Goal: Information Seeking & Learning: Learn about a topic

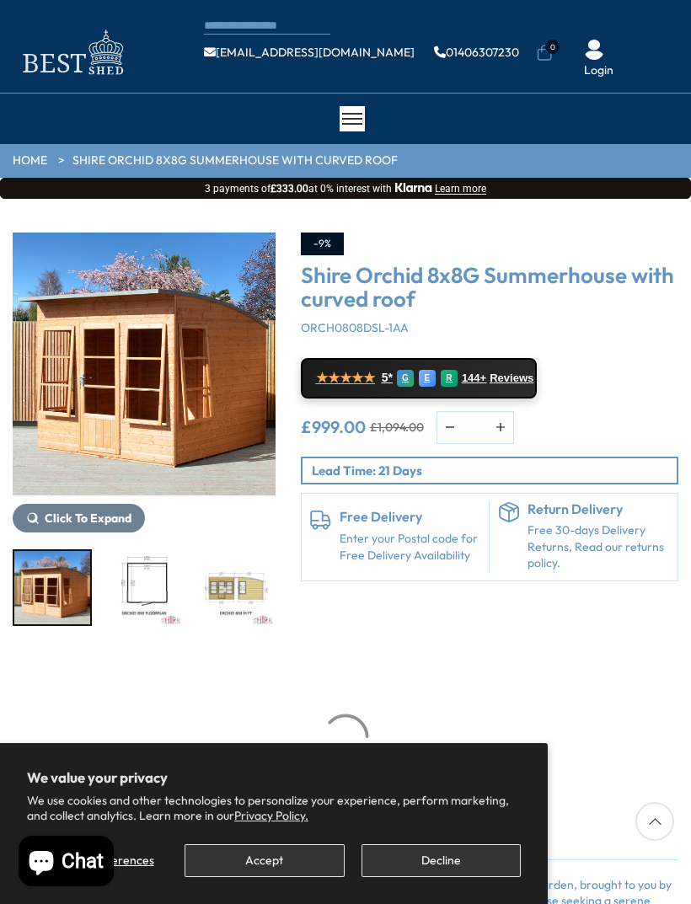
click at [308, 850] on button "Accept" at bounding box center [264, 860] width 159 height 33
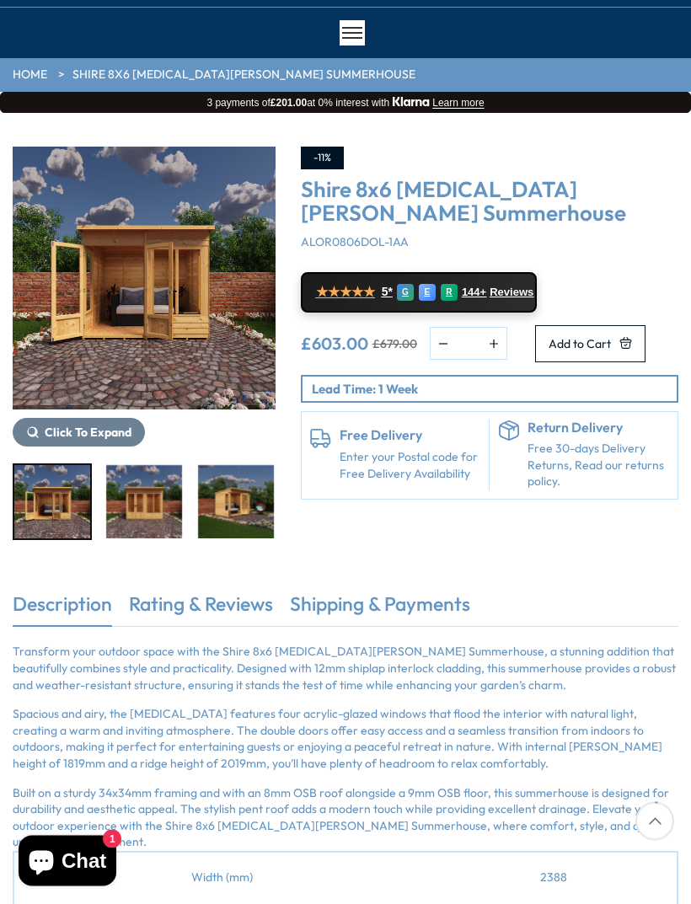
scroll to position [86, 0]
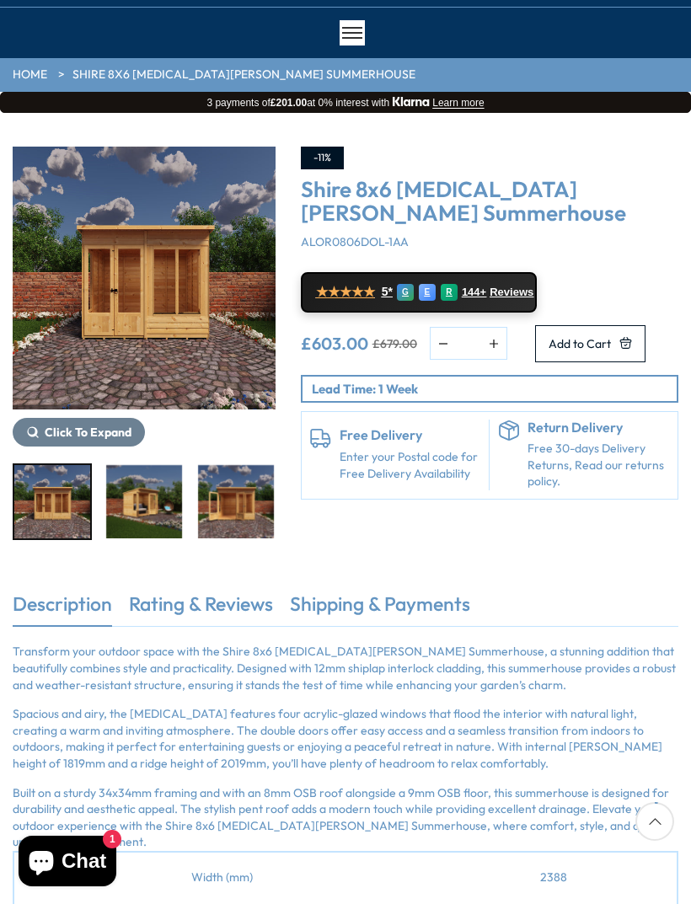
click at [154, 501] on img "3 / 9" at bounding box center [144, 501] width 76 height 73
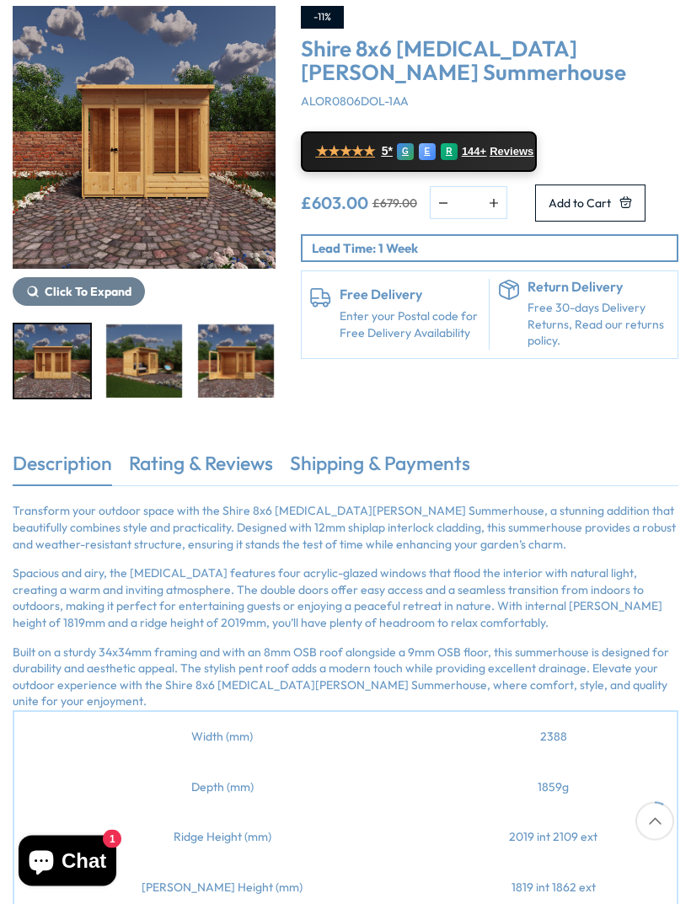
scroll to position [249, 0]
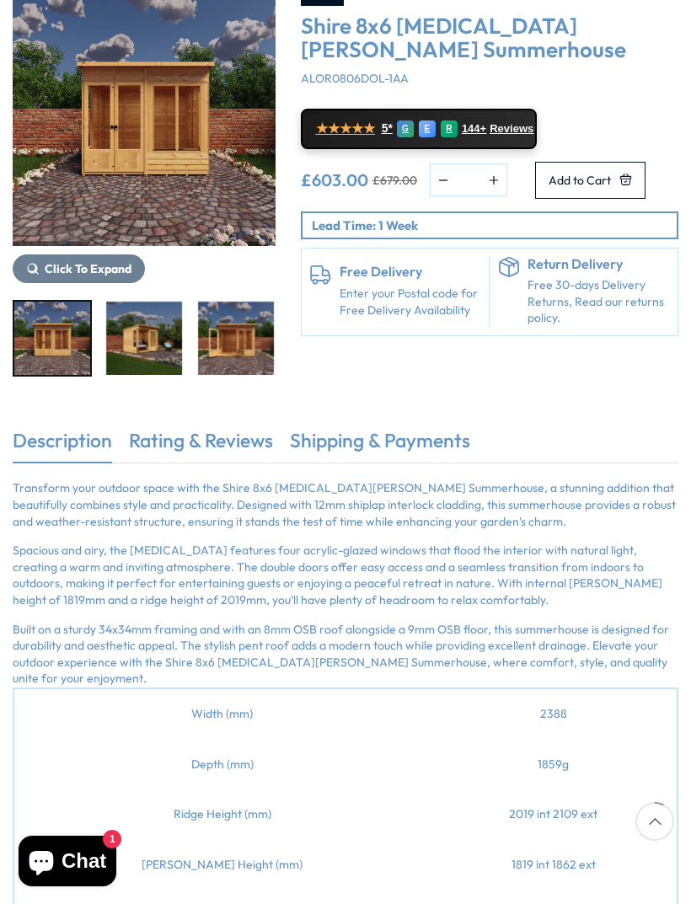
click at [67, 341] on img "2 / 9" at bounding box center [52, 338] width 76 height 73
click at [63, 338] on img "2 / 9" at bounding box center [52, 338] width 76 height 73
click at [56, 354] on img "2 / 9" at bounding box center [52, 338] width 76 height 73
click at [104, 270] on span "Click To Expand" at bounding box center [89, 268] width 87 height 15
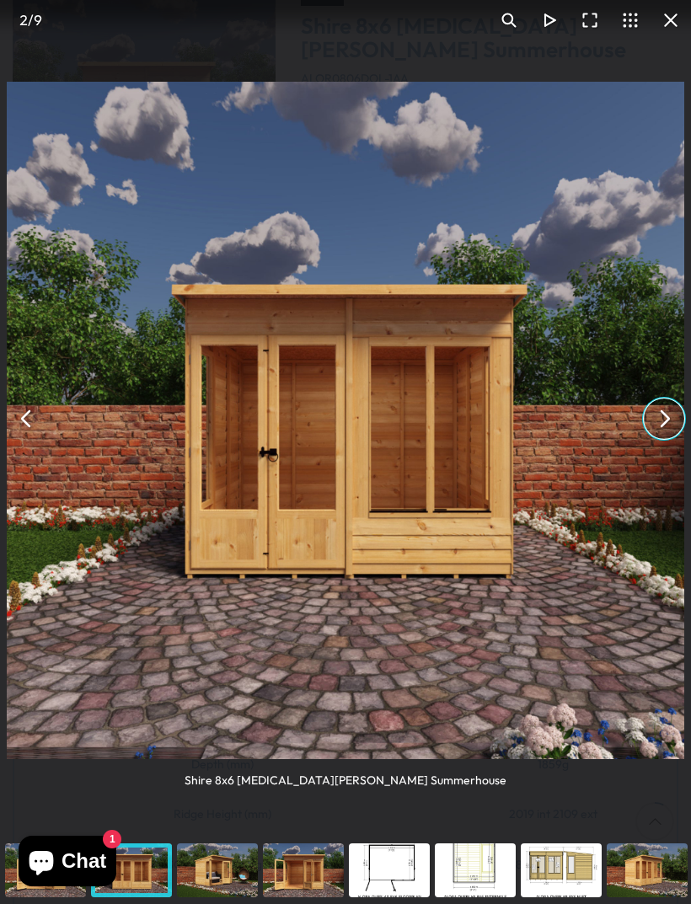
click at [660, 438] on button "You can close this modal content with the ESC key" at bounding box center [664, 419] width 40 height 40
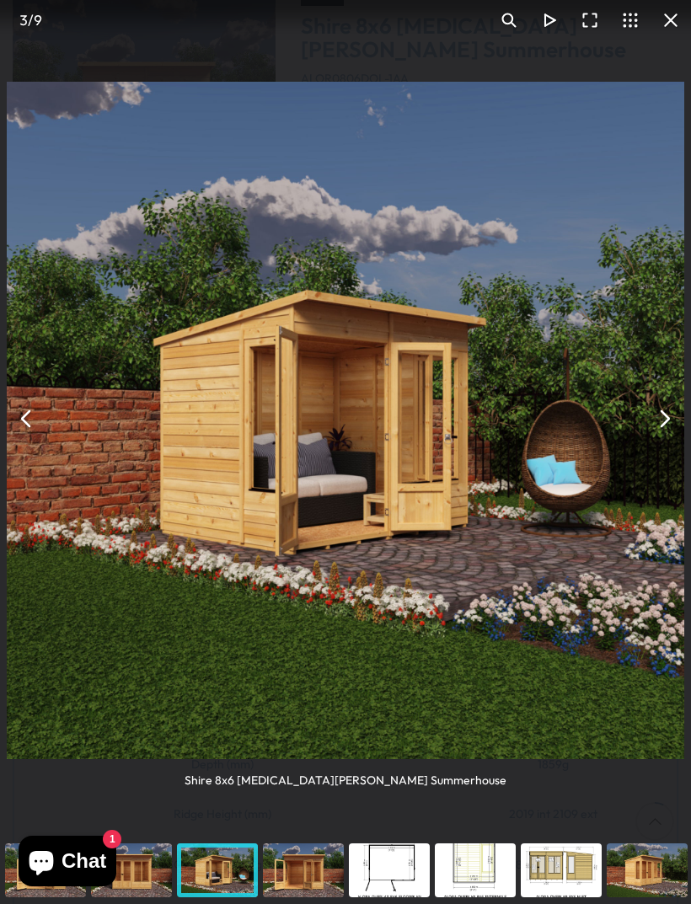
click at [664, 439] on button "You can close this modal content with the ESC key" at bounding box center [664, 419] width 40 height 40
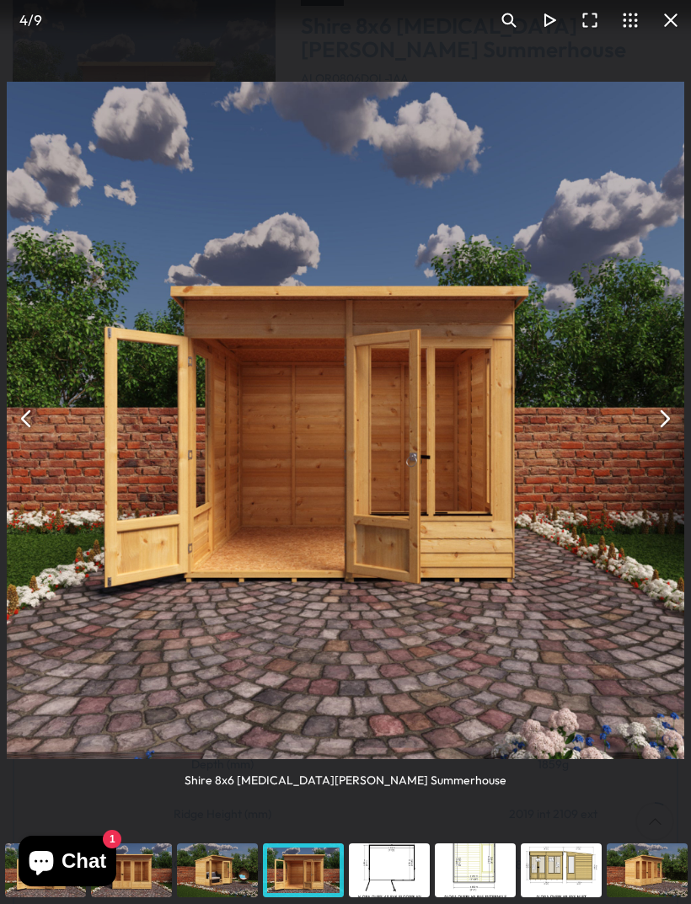
click at [667, 438] on button "You can close this modal content with the ESC key" at bounding box center [664, 419] width 40 height 40
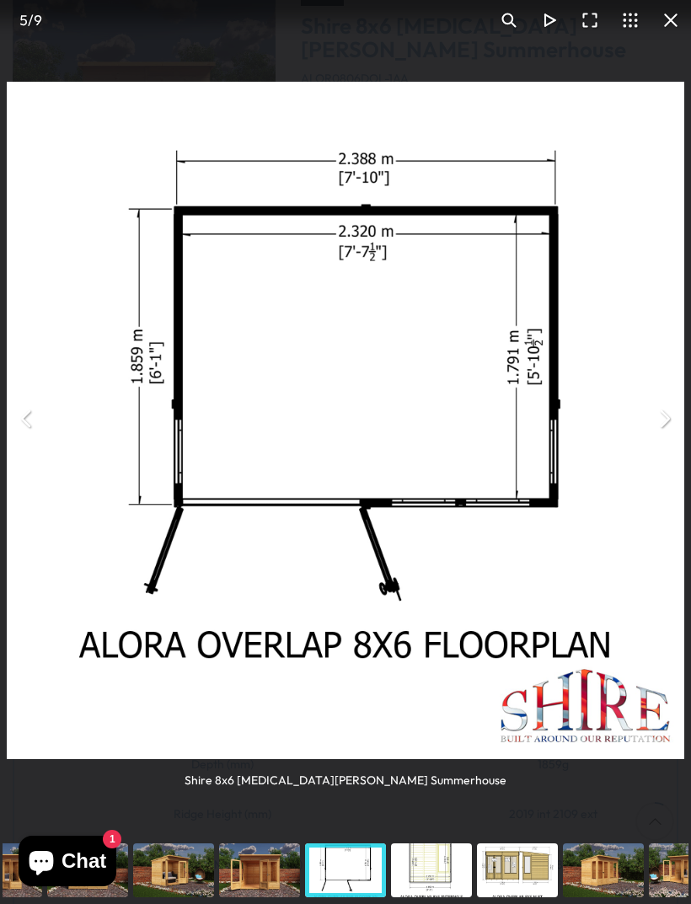
click at [660, 434] on button "You can close this modal content with the ESC key" at bounding box center [664, 419] width 40 height 40
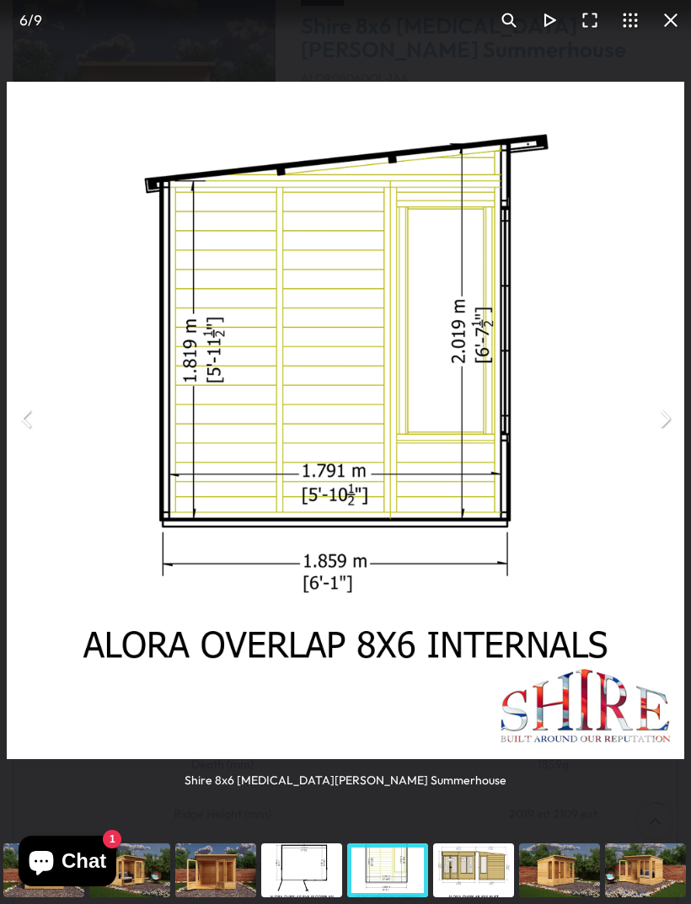
click at [663, 431] on button "You can close this modal content with the ESC key" at bounding box center [664, 419] width 40 height 40
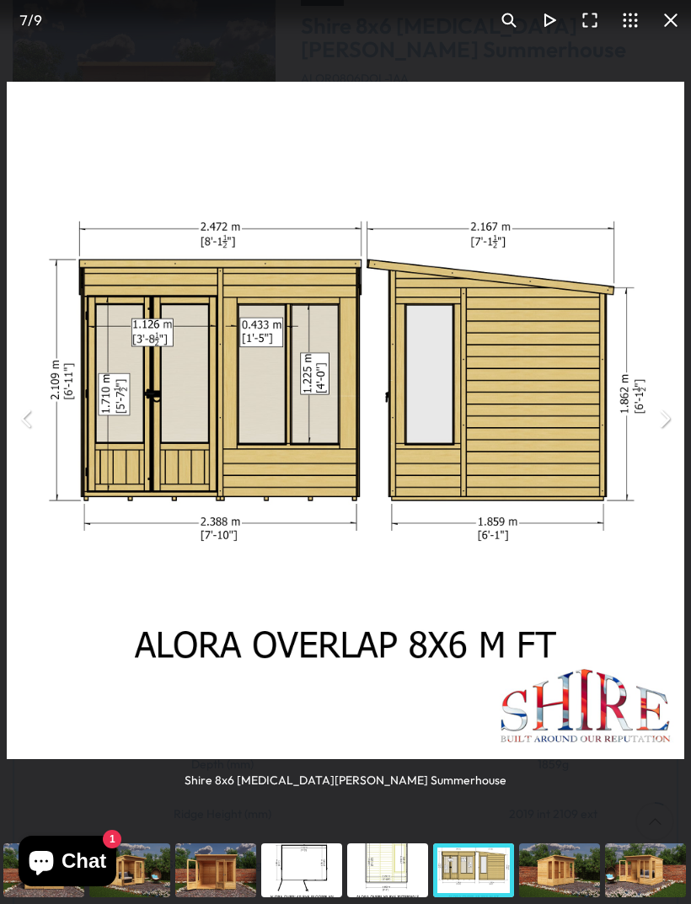
click at [663, 431] on button "You can close this modal content with the ESC key" at bounding box center [664, 419] width 40 height 40
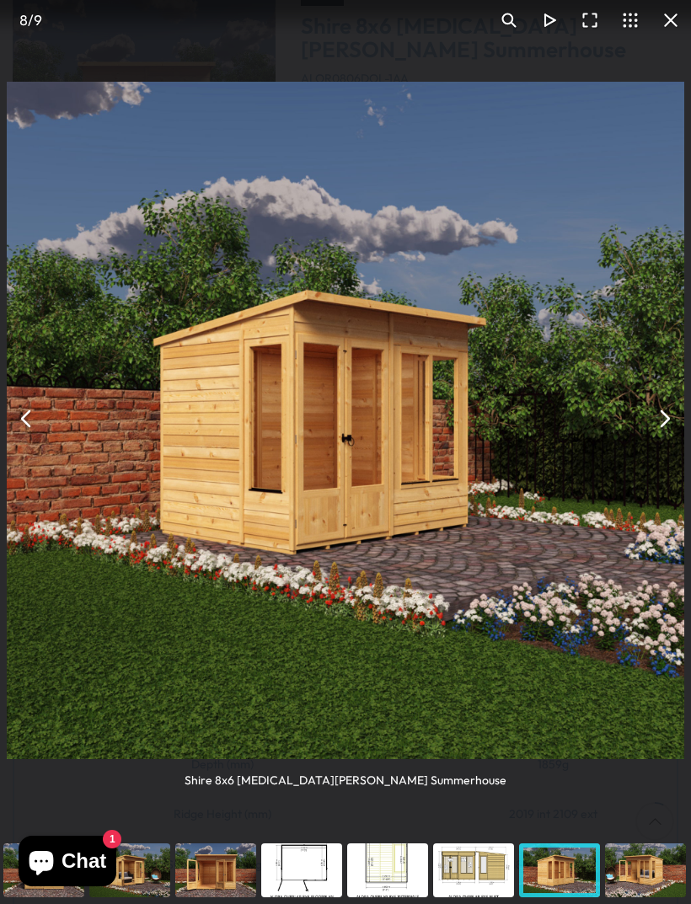
click at [668, 424] on button "You can close this modal content with the ESC key" at bounding box center [664, 419] width 40 height 40
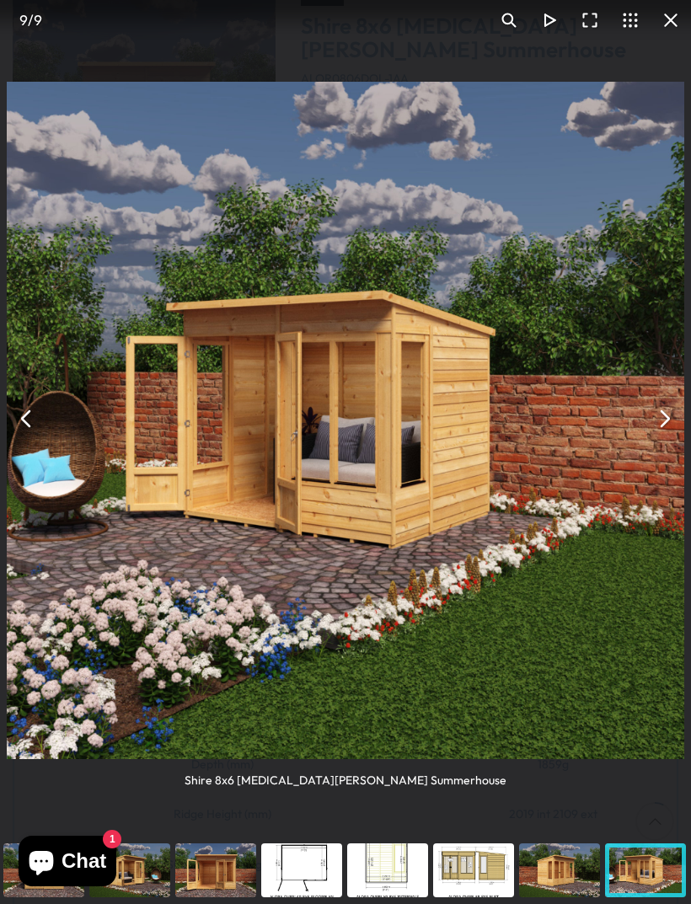
click at [665, 435] on button "You can close this modal content with the ESC key" at bounding box center [664, 419] width 40 height 40
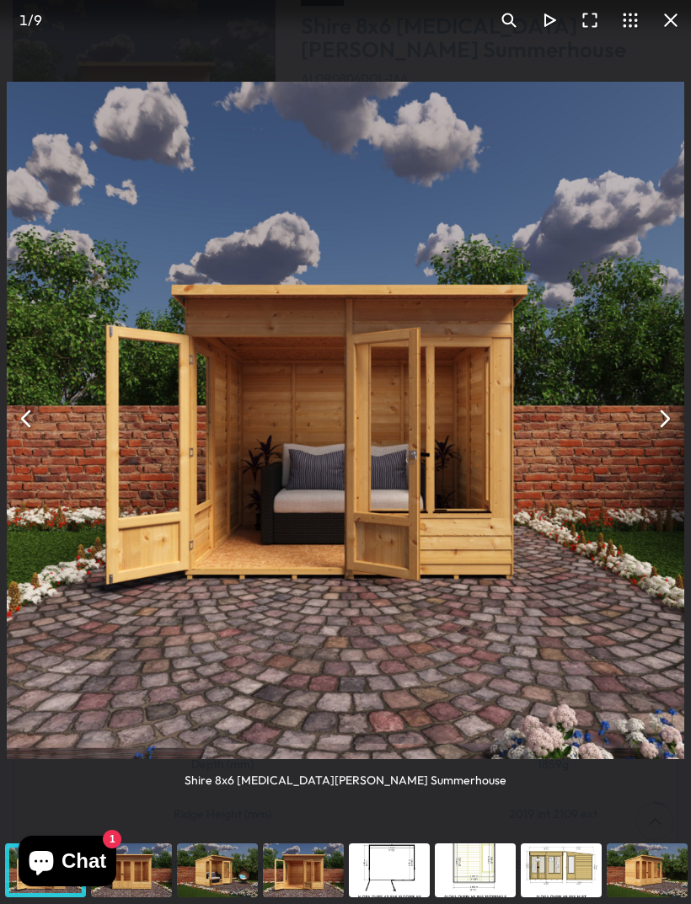
click at [669, 431] on button "You can close this modal content with the ESC key" at bounding box center [664, 419] width 40 height 40
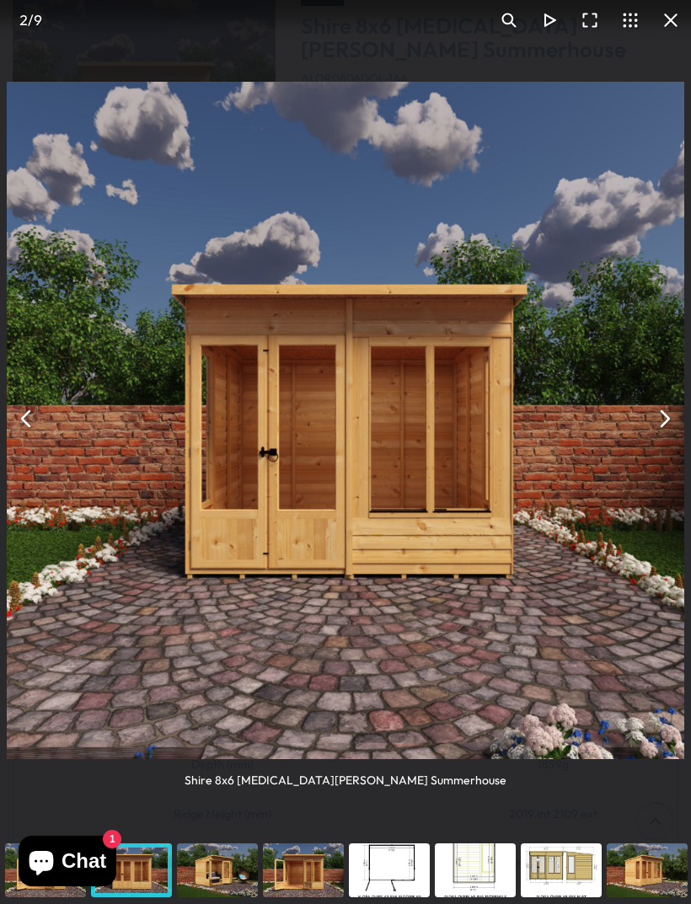
click at [661, 439] on button "You can close this modal content with the ESC key" at bounding box center [664, 419] width 40 height 40
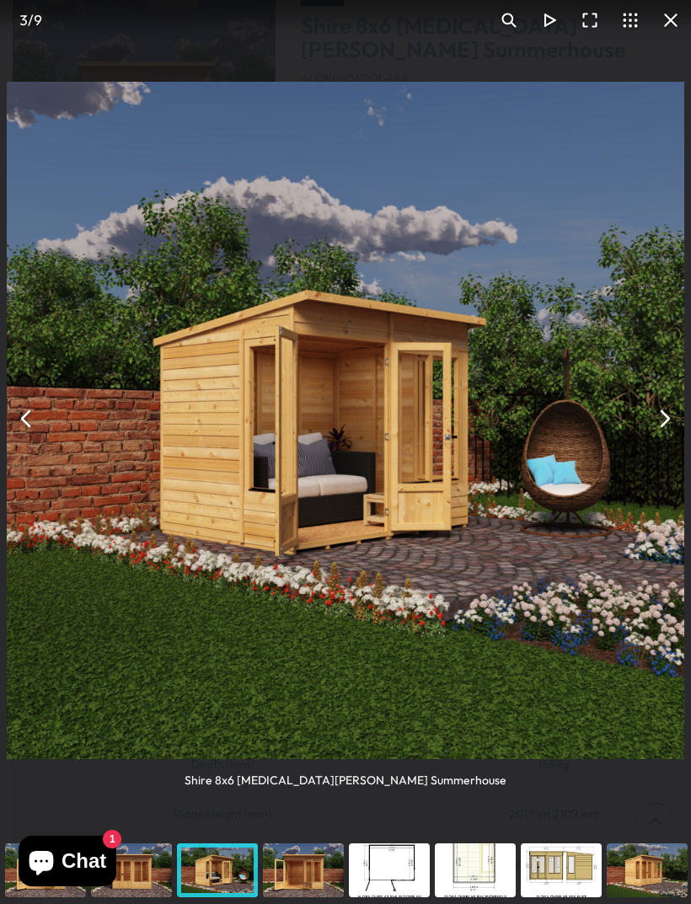
click at [661, 435] on button "You can close this modal content with the ESC key" at bounding box center [664, 419] width 40 height 40
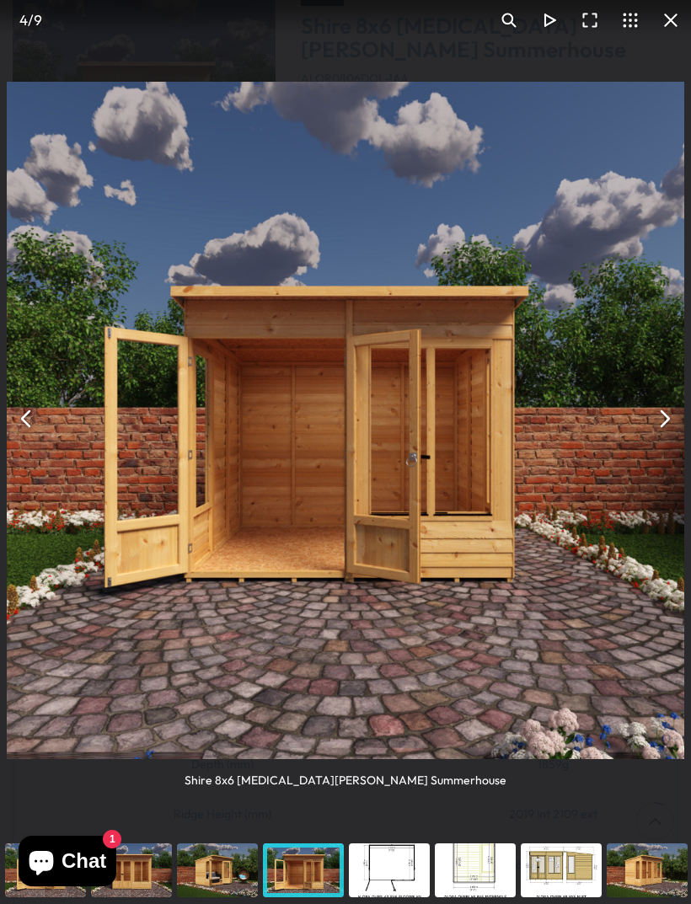
click at [663, 31] on button "You can close this modal content with the ESC key" at bounding box center [671, 20] width 40 height 40
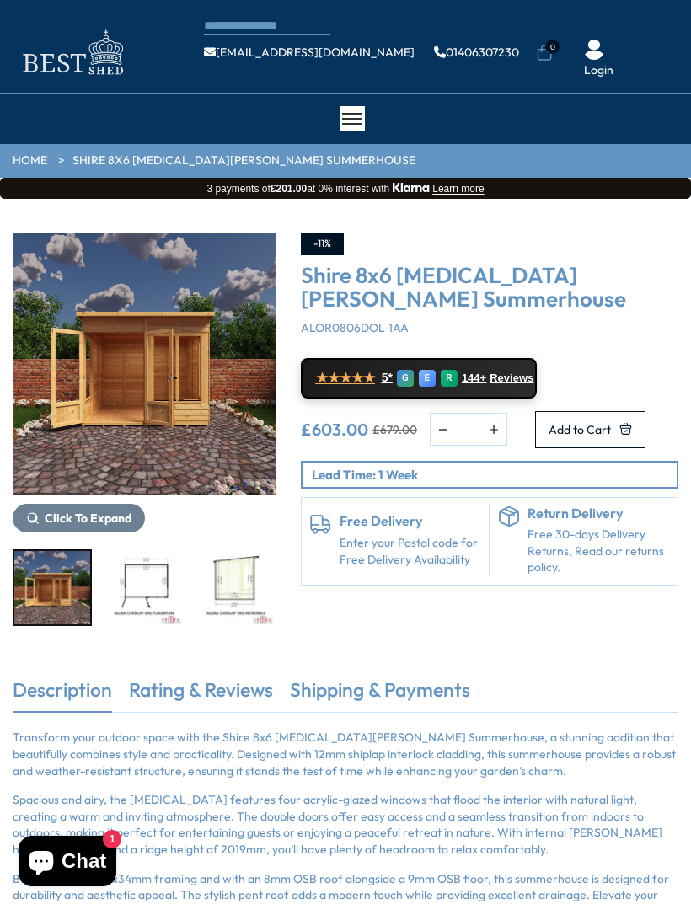
scroll to position [303, 0]
